Goal: Find specific page/section: Find specific page/section

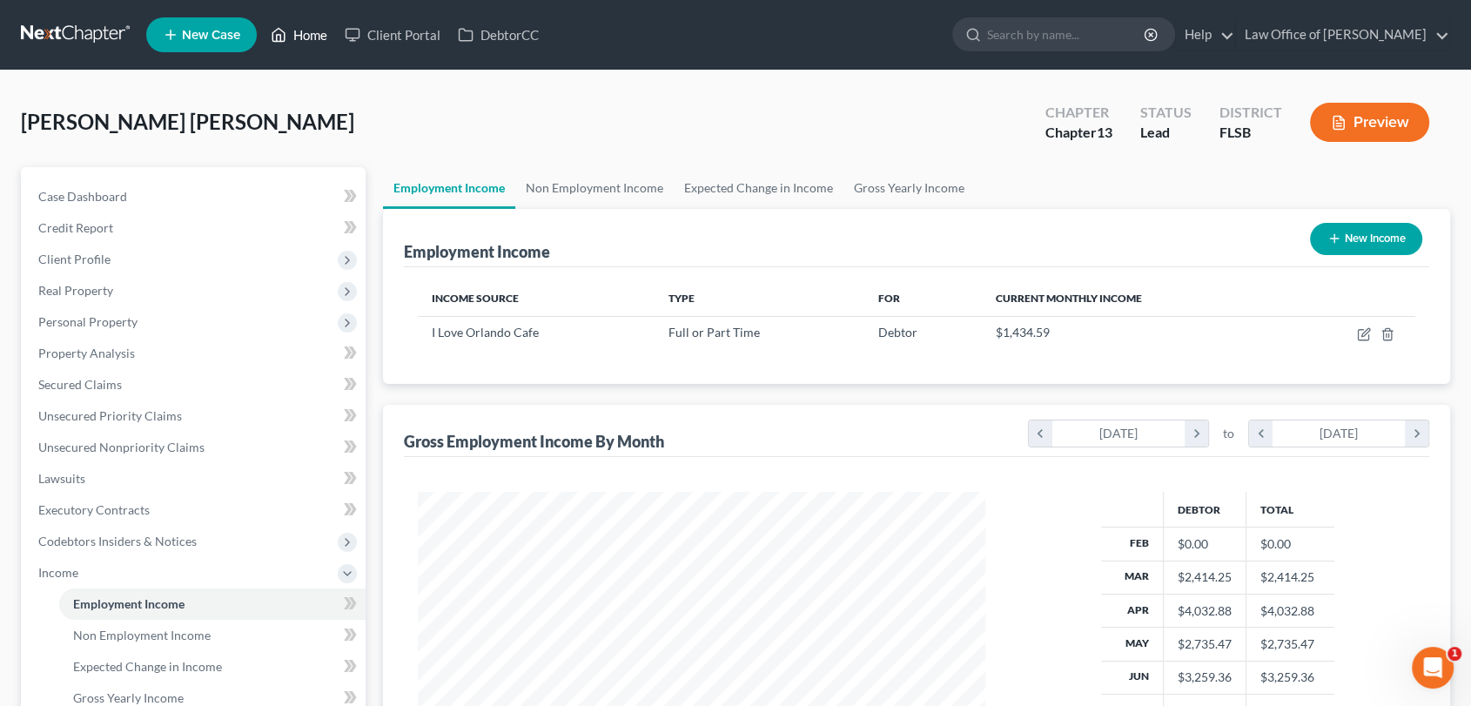
click at [313, 29] on link "Home" at bounding box center [299, 34] width 74 height 31
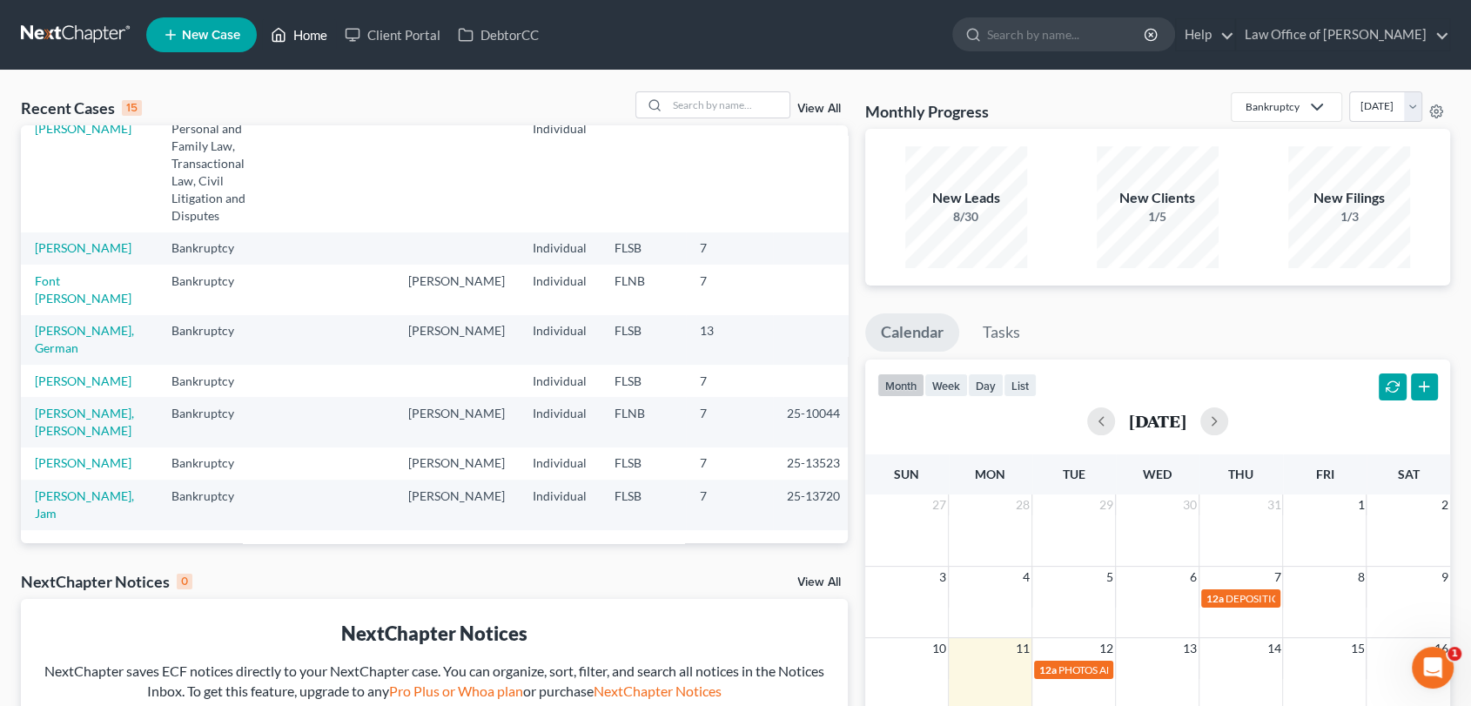
scroll to position [501, 0]
click at [1047, 33] on input "search" at bounding box center [1066, 34] width 159 height 32
type input "ysbeth"
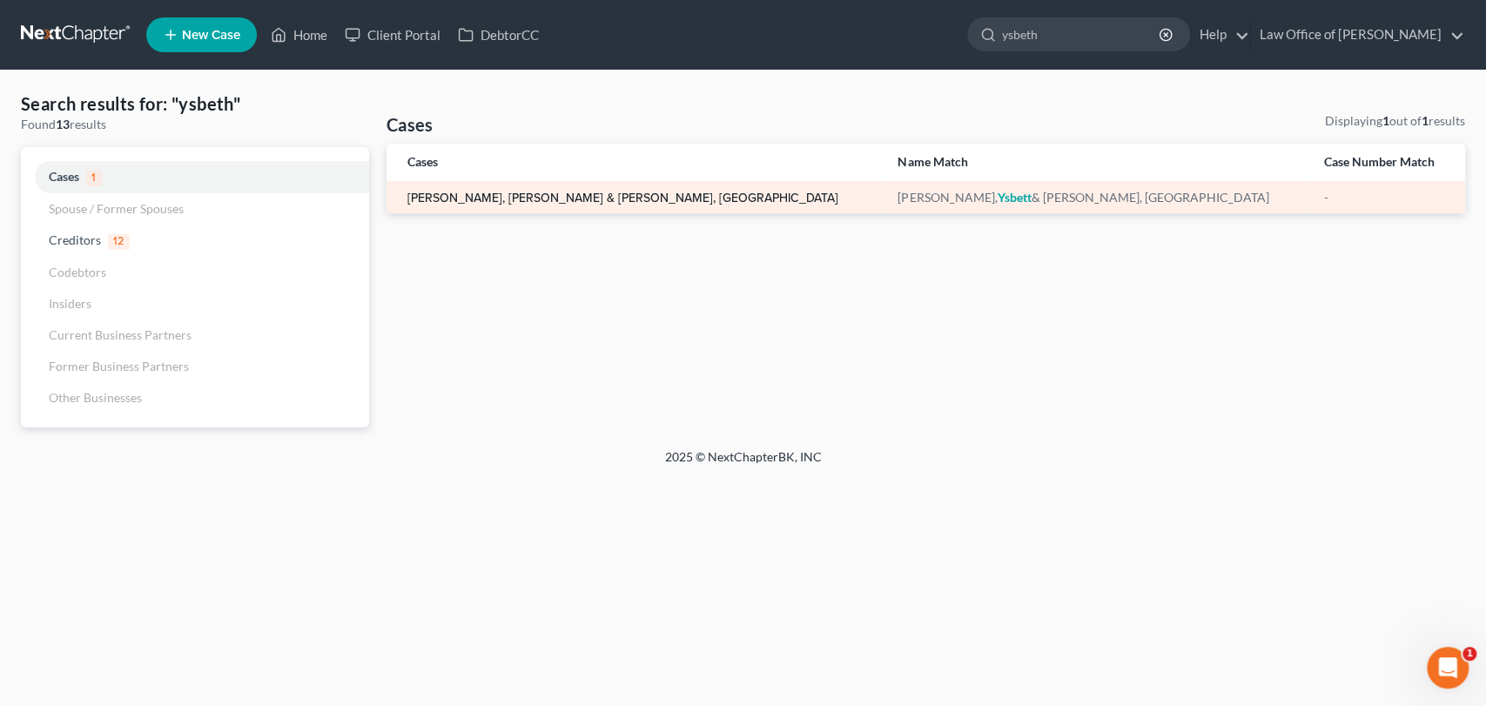
click at [554, 198] on link "[PERSON_NAME], [PERSON_NAME] & [PERSON_NAME], [GEOGRAPHIC_DATA]" at bounding box center [622, 198] width 431 height 12
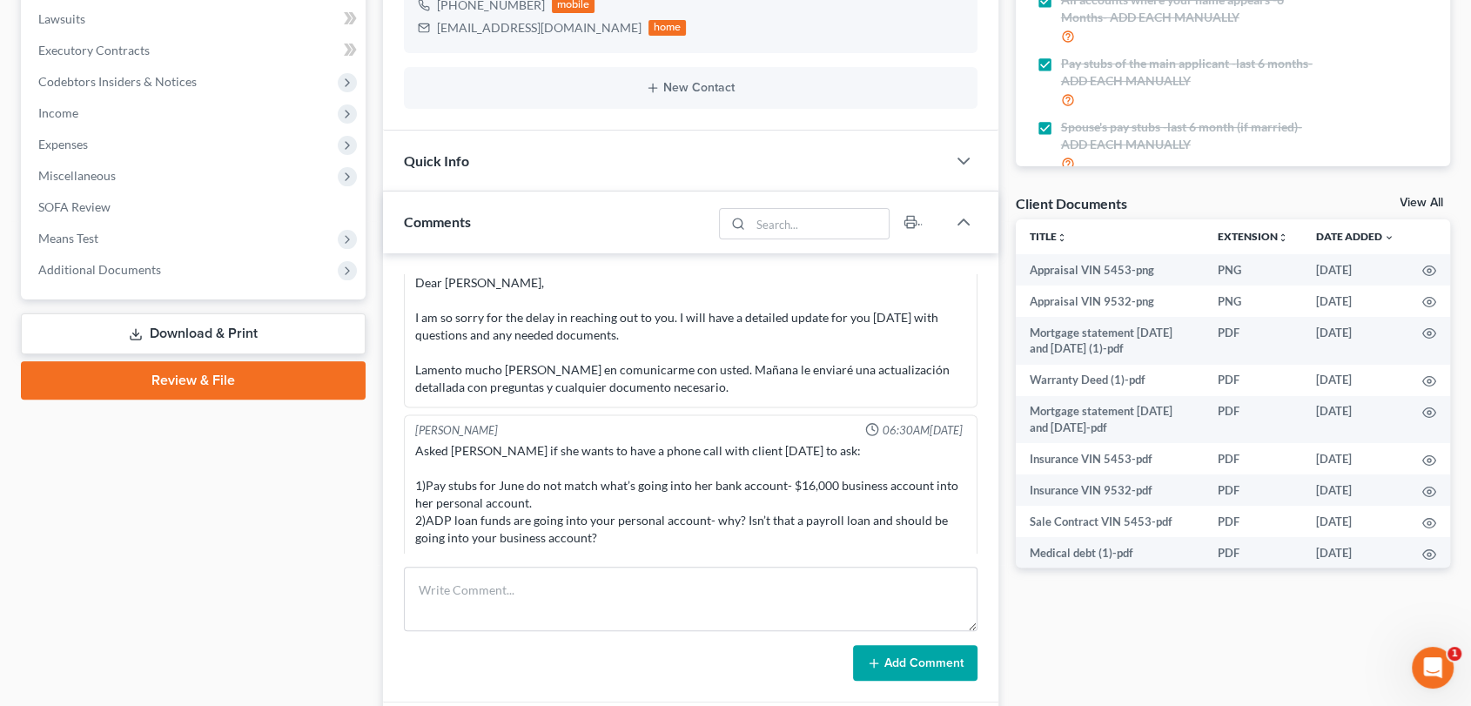
scroll to position [458, 0]
